Goal: Check status: Check status

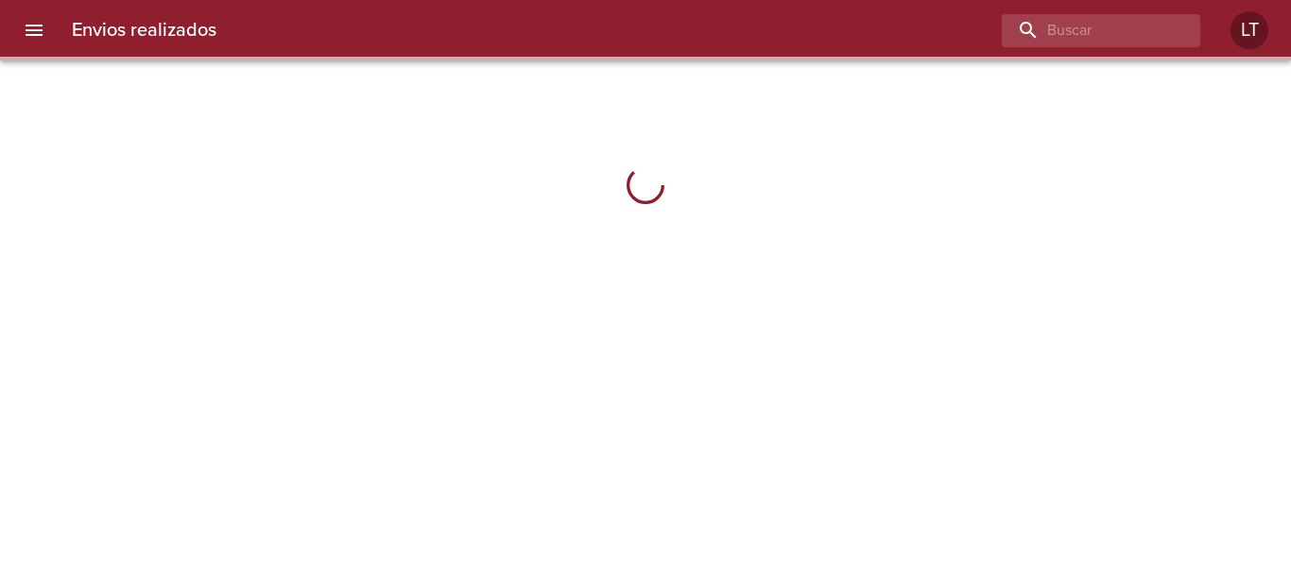
click at [43, 20] on icon "menu" at bounding box center [34, 30] width 23 height 23
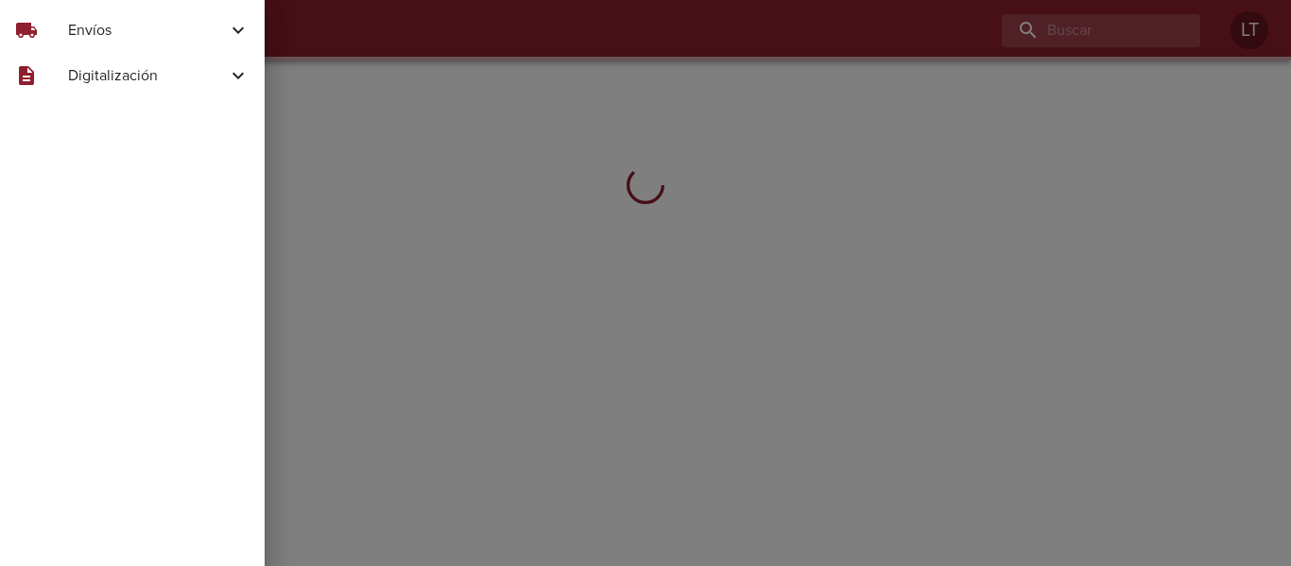
click at [52, 26] on div "local_shipping" at bounding box center [41, 30] width 53 height 23
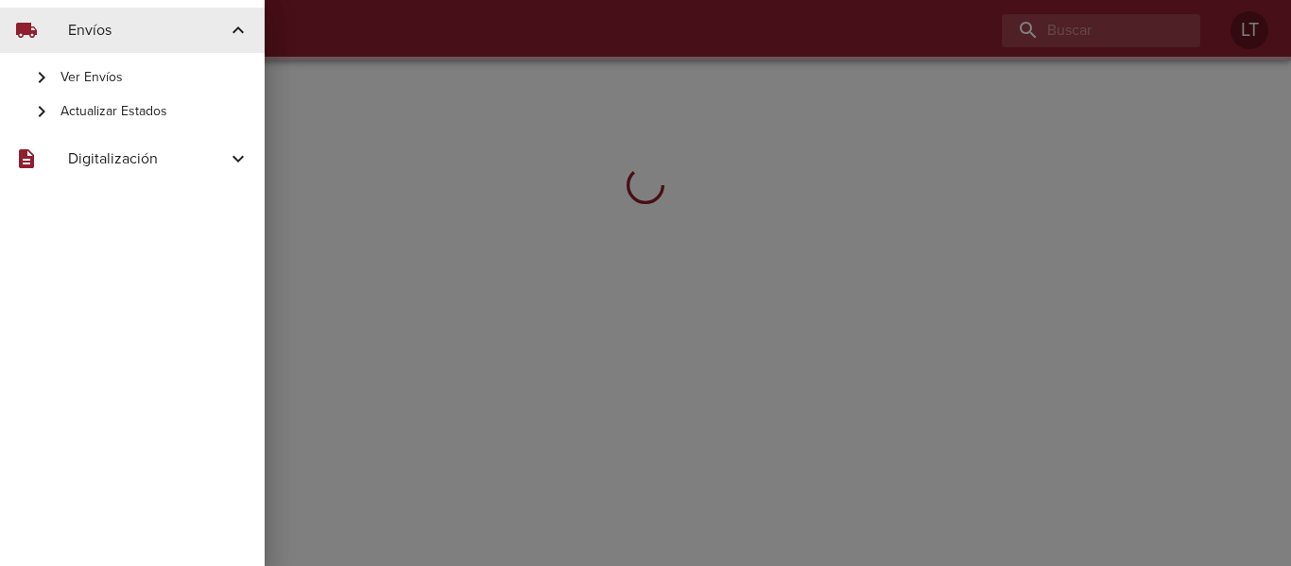
click at [129, 111] on span "Actualizar Estados" at bounding box center [154, 111] width 189 height 19
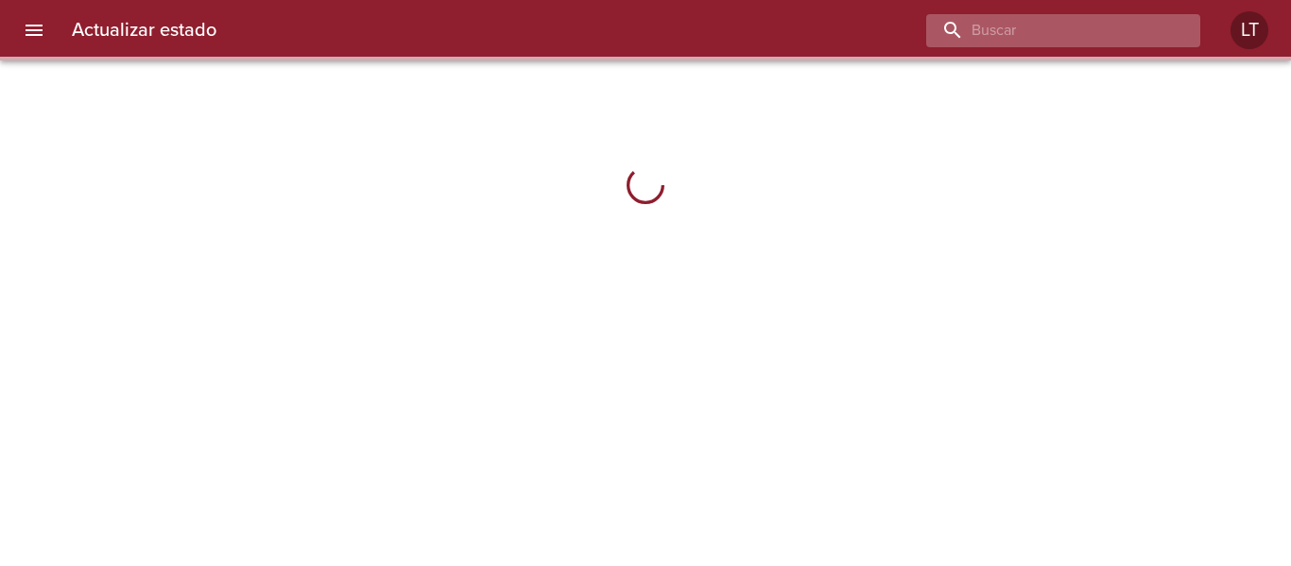
click at [1086, 34] on input "buscar" at bounding box center [1047, 30] width 242 height 33
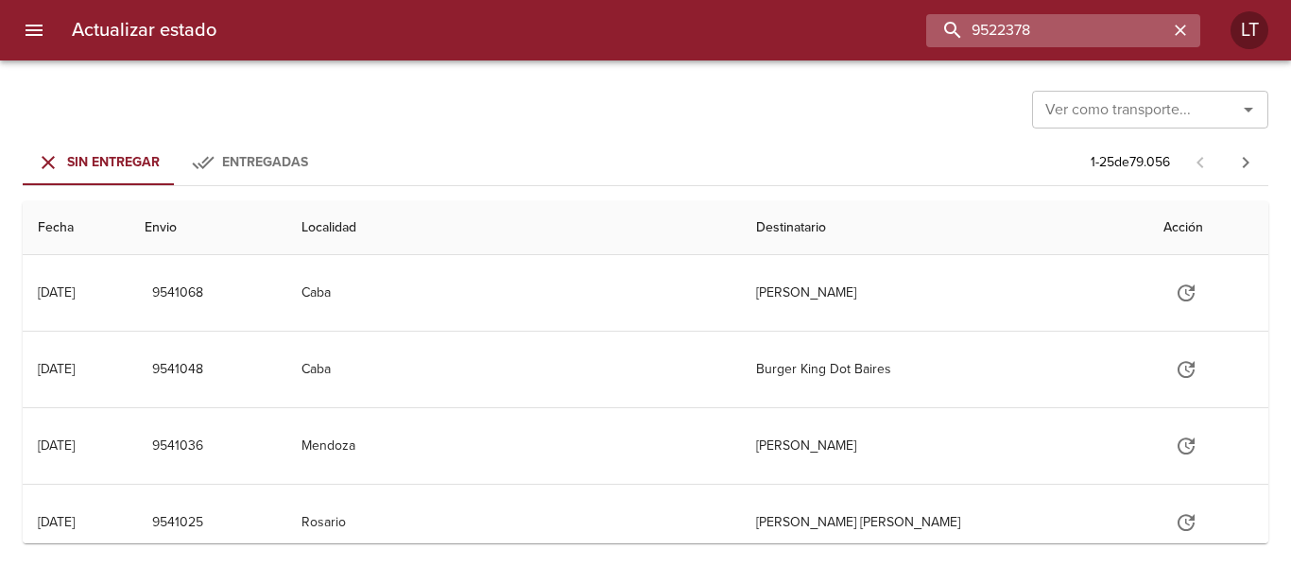
type input "9522378"
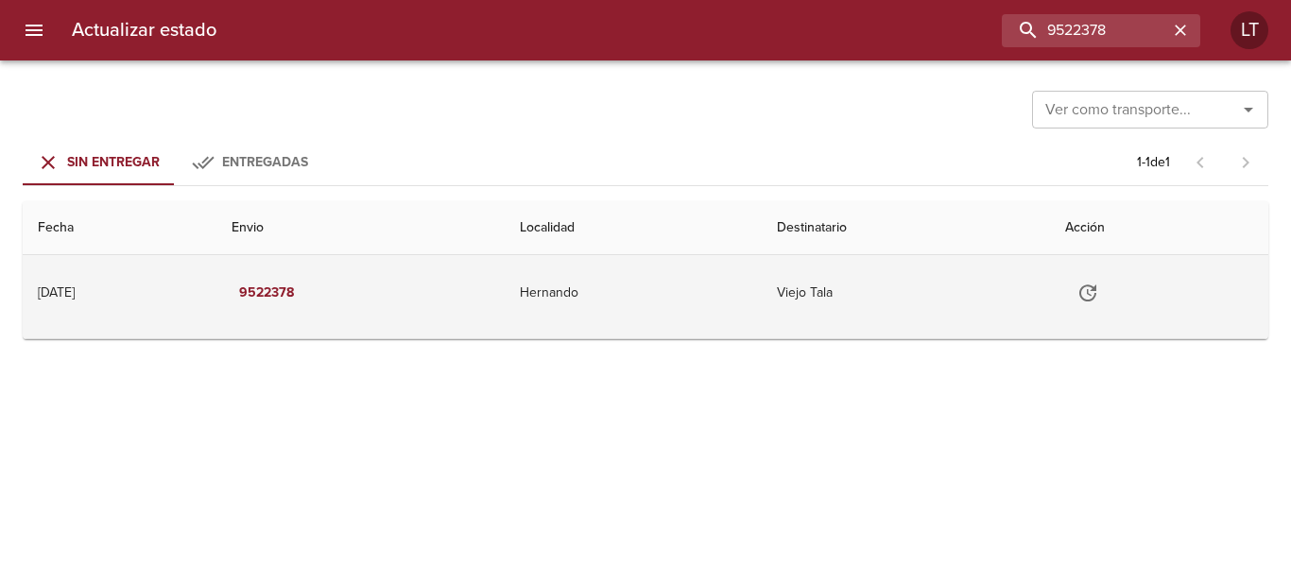
click at [695, 317] on td "Hernando" at bounding box center [633, 293] width 256 height 76
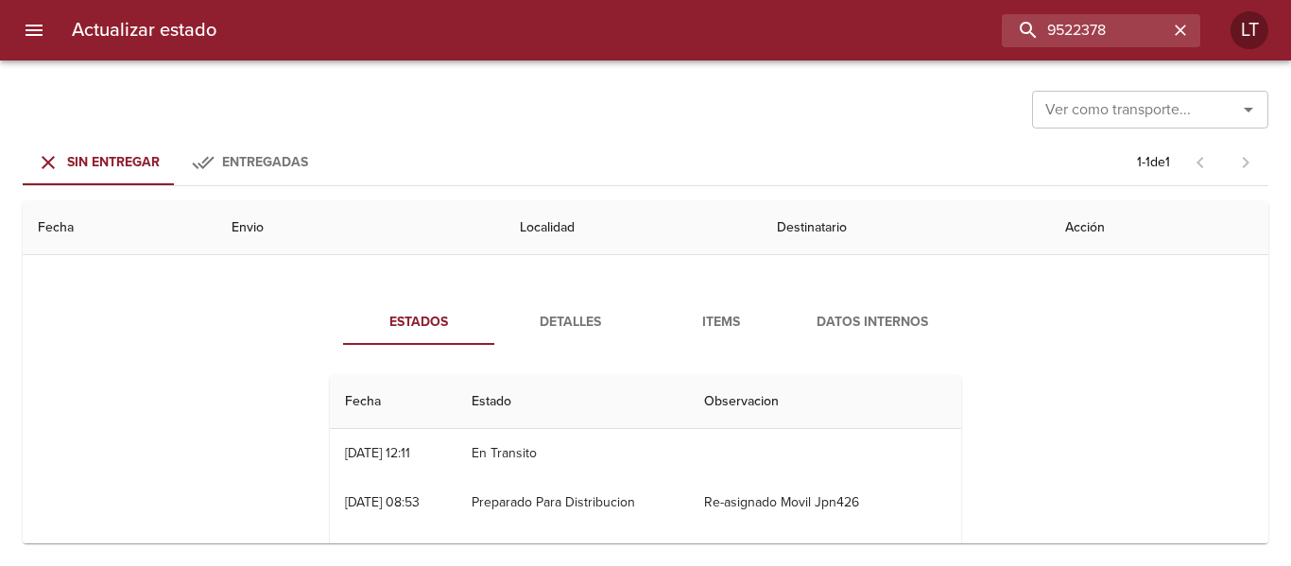
scroll to position [94, 0]
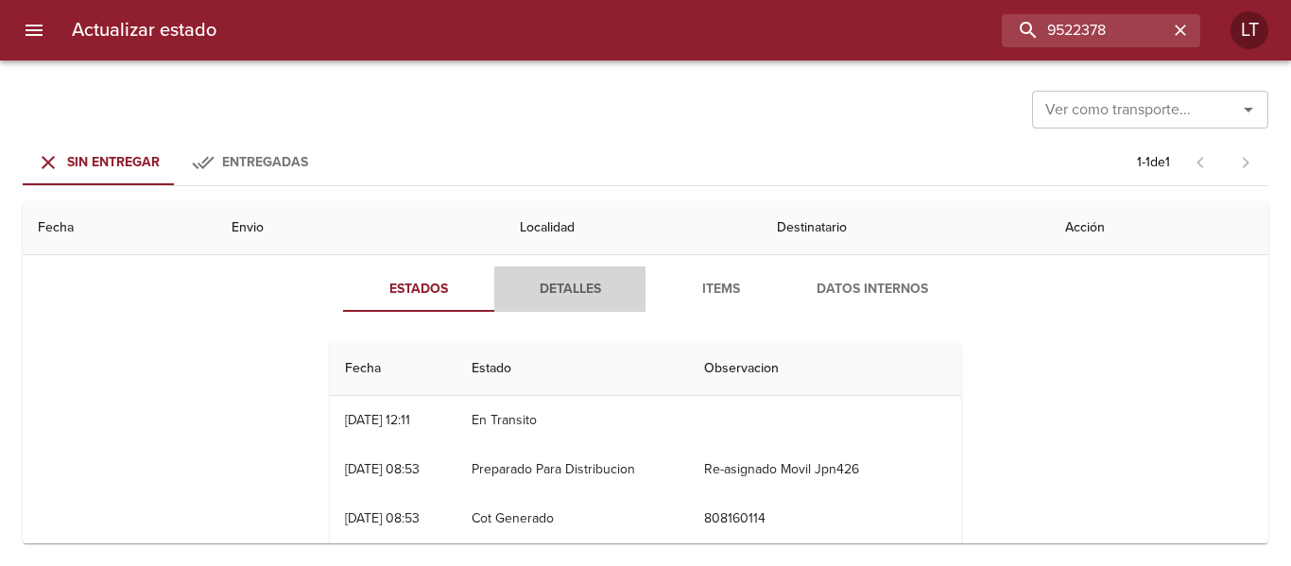
click at [557, 305] on button "Detalles" at bounding box center [569, 288] width 151 height 45
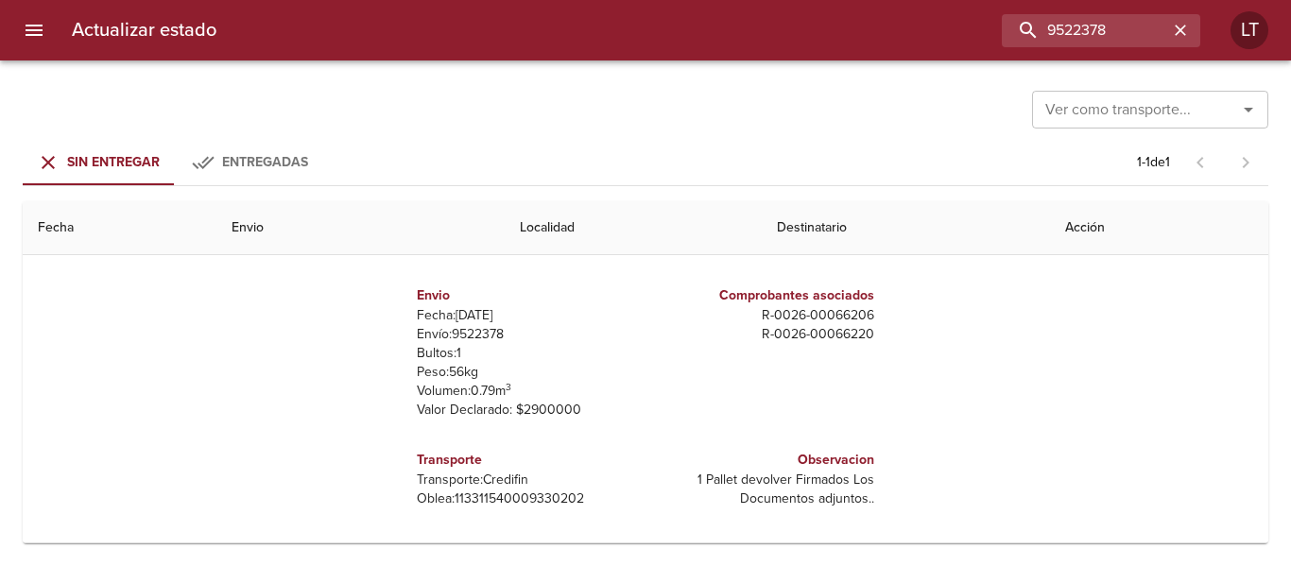
scroll to position [9, 0]
click at [526, 504] on p "Oblea: 113311540009330202" at bounding box center [527, 495] width 221 height 19
click at [526, 497] on p "Oblea: 113311540009330202" at bounding box center [527, 495] width 221 height 19
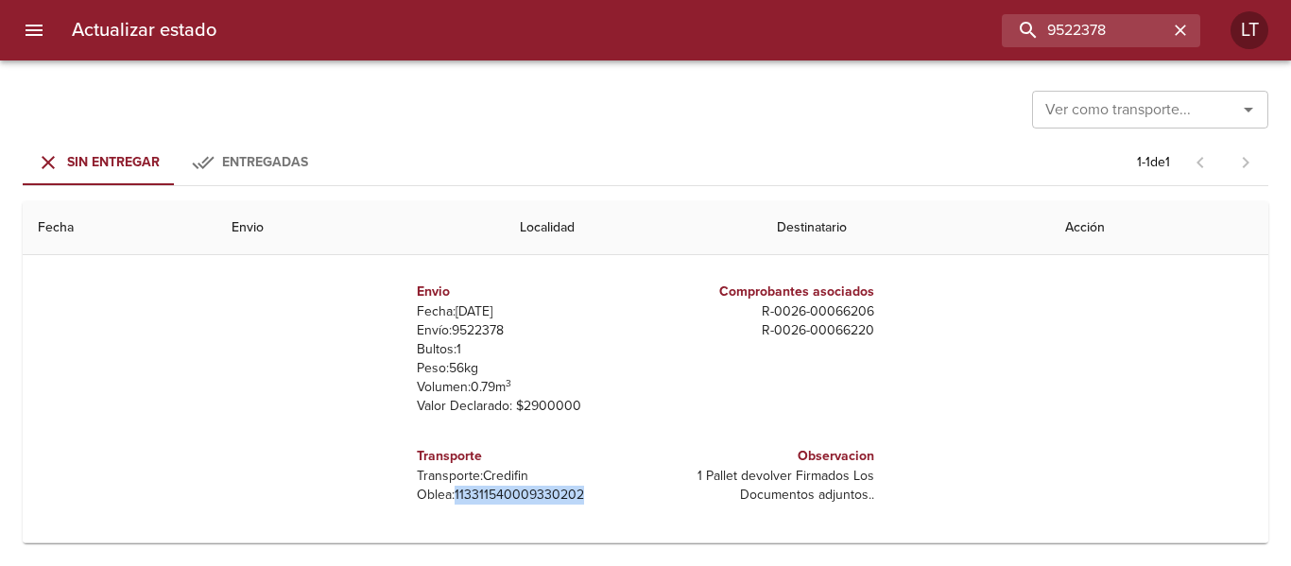
click at [525, 496] on p "Oblea: 113311540009330202" at bounding box center [527, 495] width 221 height 19
copy p "113311540009330202"
